Goal: Find specific page/section: Find specific page/section

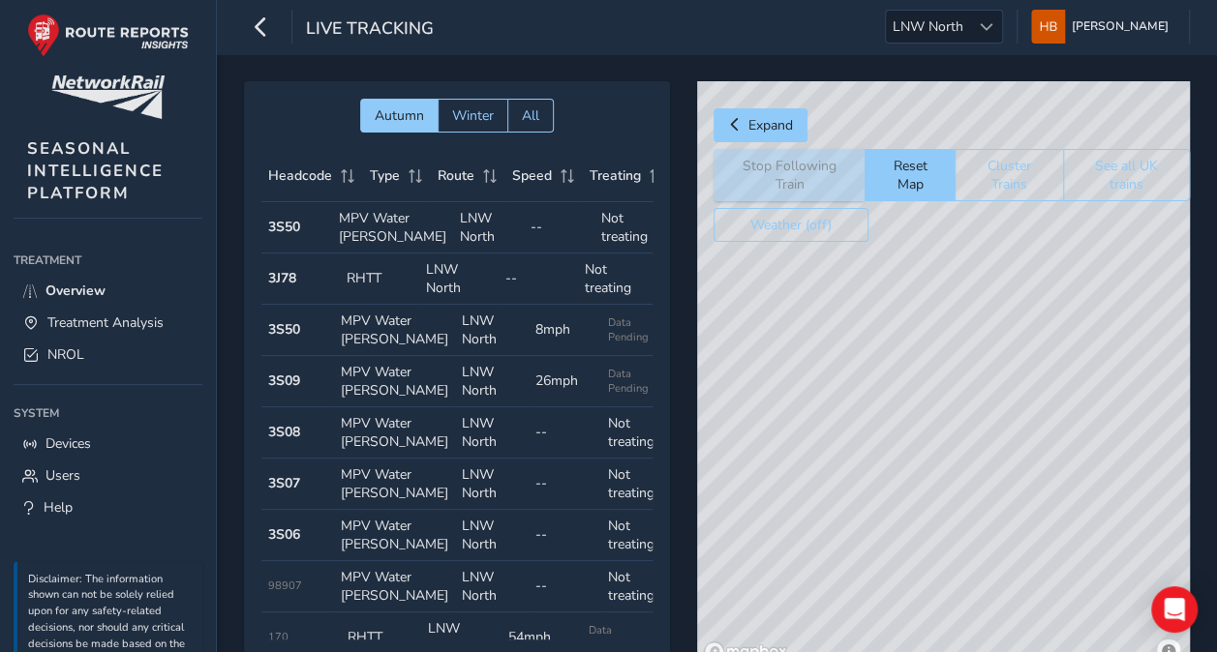
drag, startPoint x: 995, startPoint y: 376, endPoint x: 971, endPoint y: 267, distance: 111.1
click at [970, 266] on div "© Mapbox © OpenStreetMap Improve this map" at bounding box center [943, 375] width 493 height 588
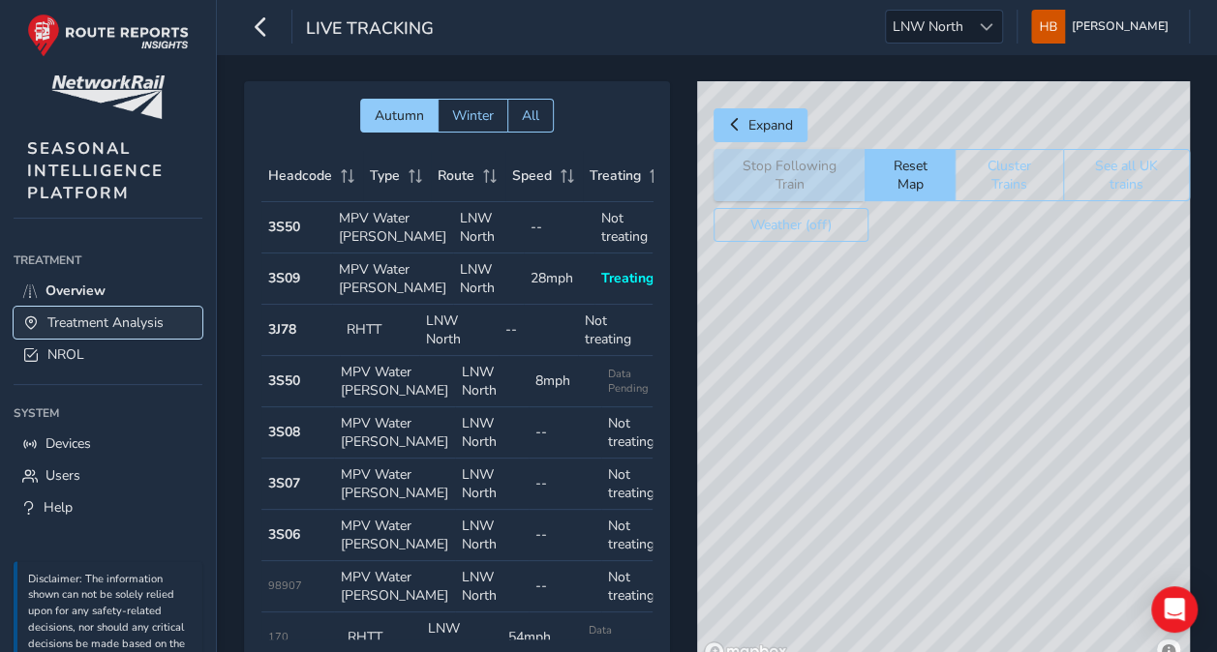
click at [124, 318] on span "Treatment Analysis" at bounding box center [105, 323] width 116 height 18
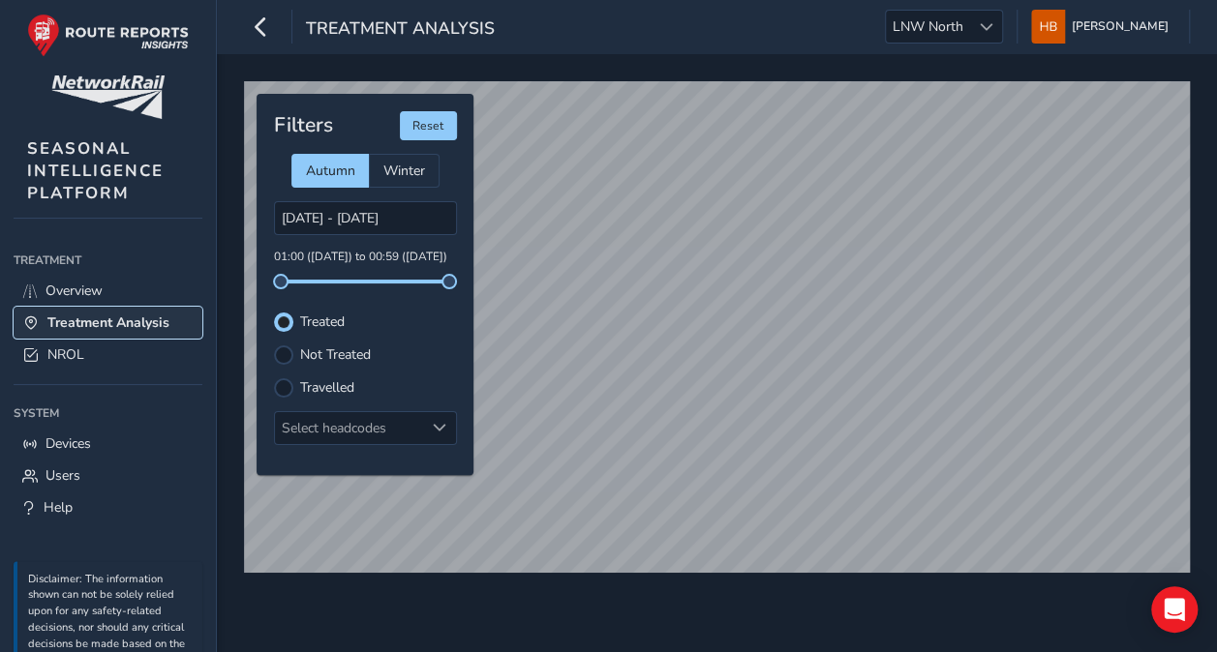
type input "[DATE] - [DATE]"
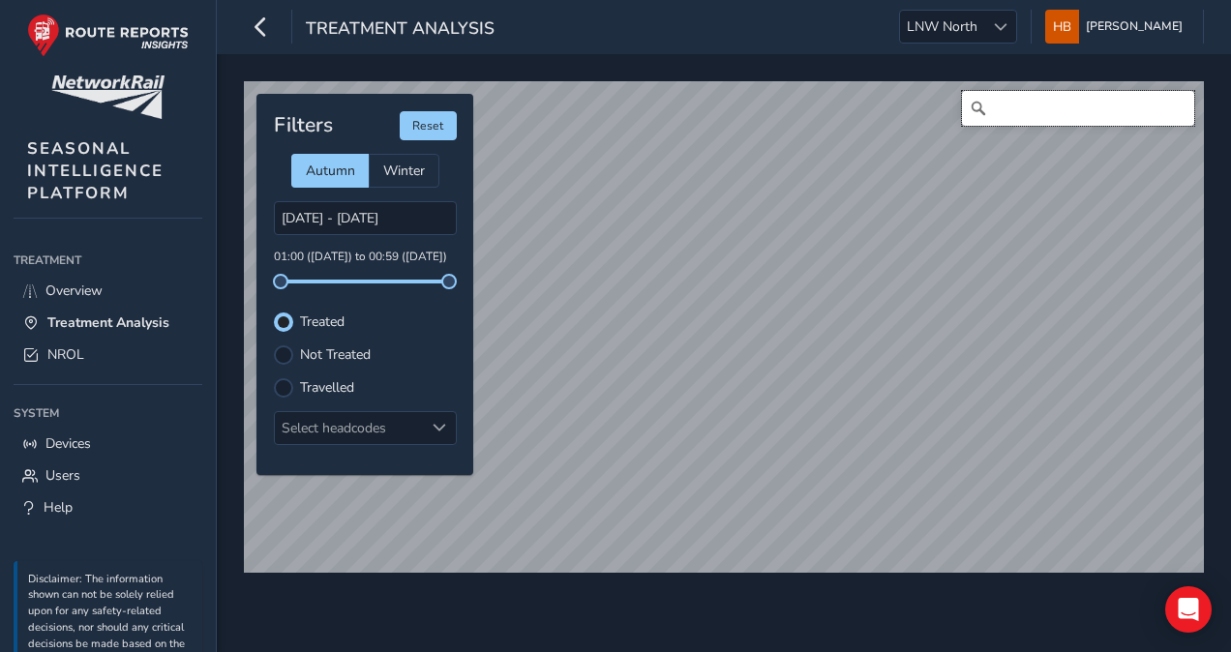
click at [1051, 106] on input "Search" at bounding box center [1078, 108] width 232 height 35
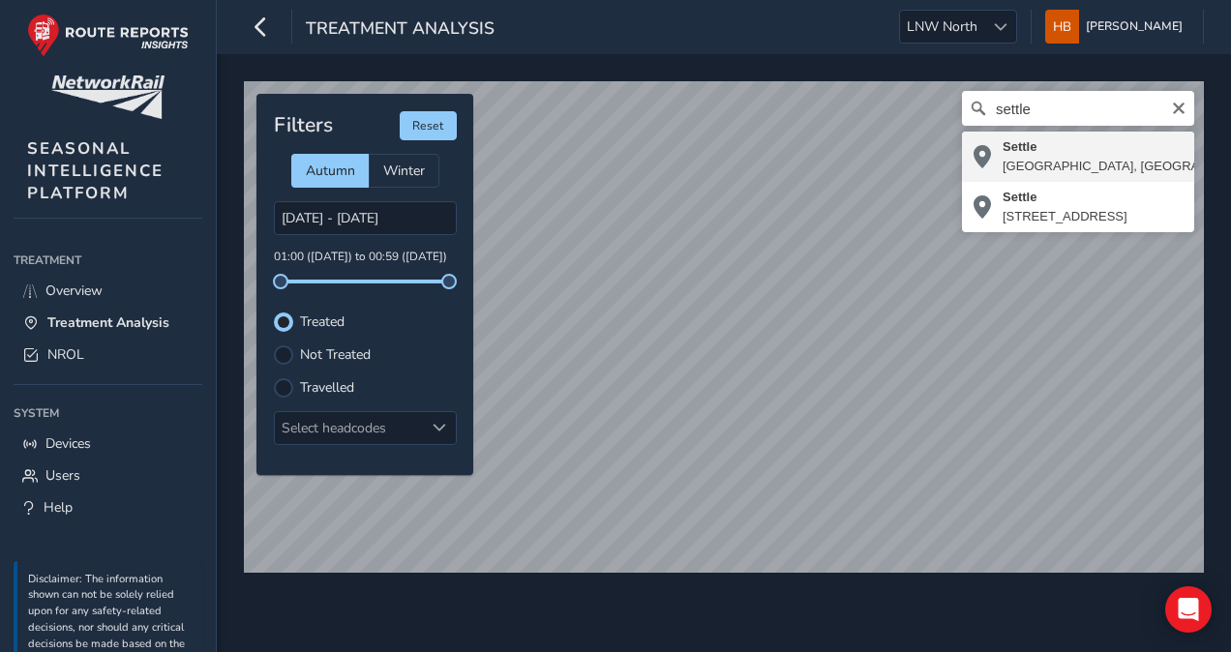
type input "Settle, [GEOGRAPHIC_DATA], [GEOGRAPHIC_DATA] and [GEOGRAPHIC_DATA], [GEOGRAPHIC…"
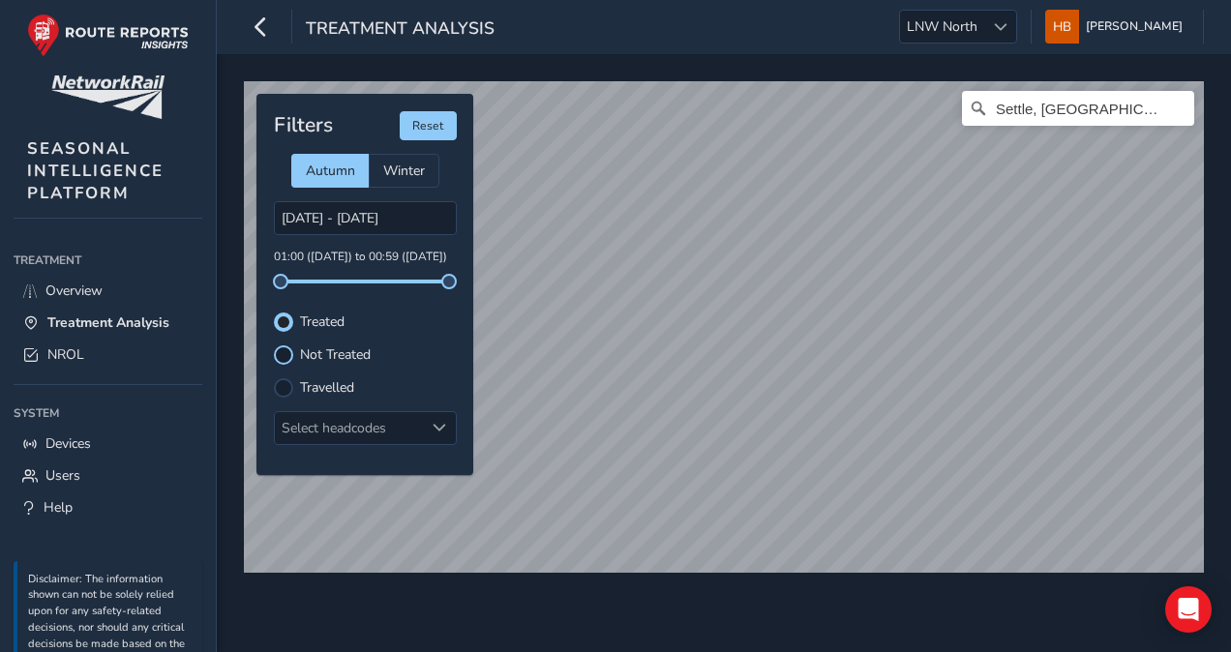
click at [276, 354] on div at bounding box center [283, 355] width 19 height 19
click at [815, 598] on div "Settle, [GEOGRAPHIC_DATA], [GEOGRAPHIC_DATA] and [GEOGRAPHIC_DATA], [GEOGRAPHIC…" at bounding box center [724, 353] width 1015 height 598
click at [571, 594] on div "Settle, [GEOGRAPHIC_DATA], [GEOGRAPHIC_DATA] and [GEOGRAPHIC_DATA], [GEOGRAPHIC…" at bounding box center [724, 353] width 1015 height 598
click at [288, 319] on div at bounding box center [283, 322] width 19 height 19
click at [279, 350] on div at bounding box center [283, 355] width 19 height 19
